Goal: Task Accomplishment & Management: Manage account settings

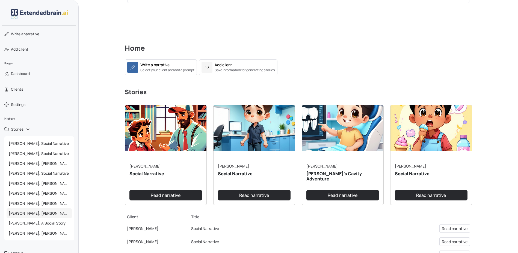
scroll to position [55, 0]
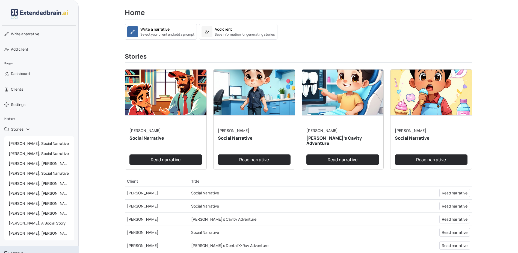
click at [22, 251] on span "Logout" at bounding box center [17, 252] width 12 height 5
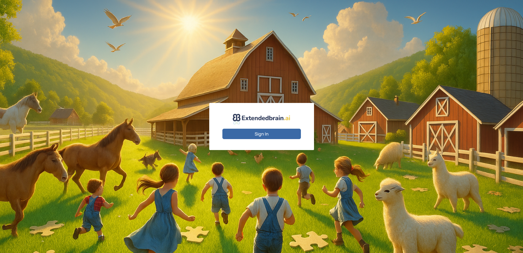
click at [272, 136] on button "Sign In" at bounding box center [261, 133] width 78 height 10
